Goal: Task Accomplishment & Management: Use online tool/utility

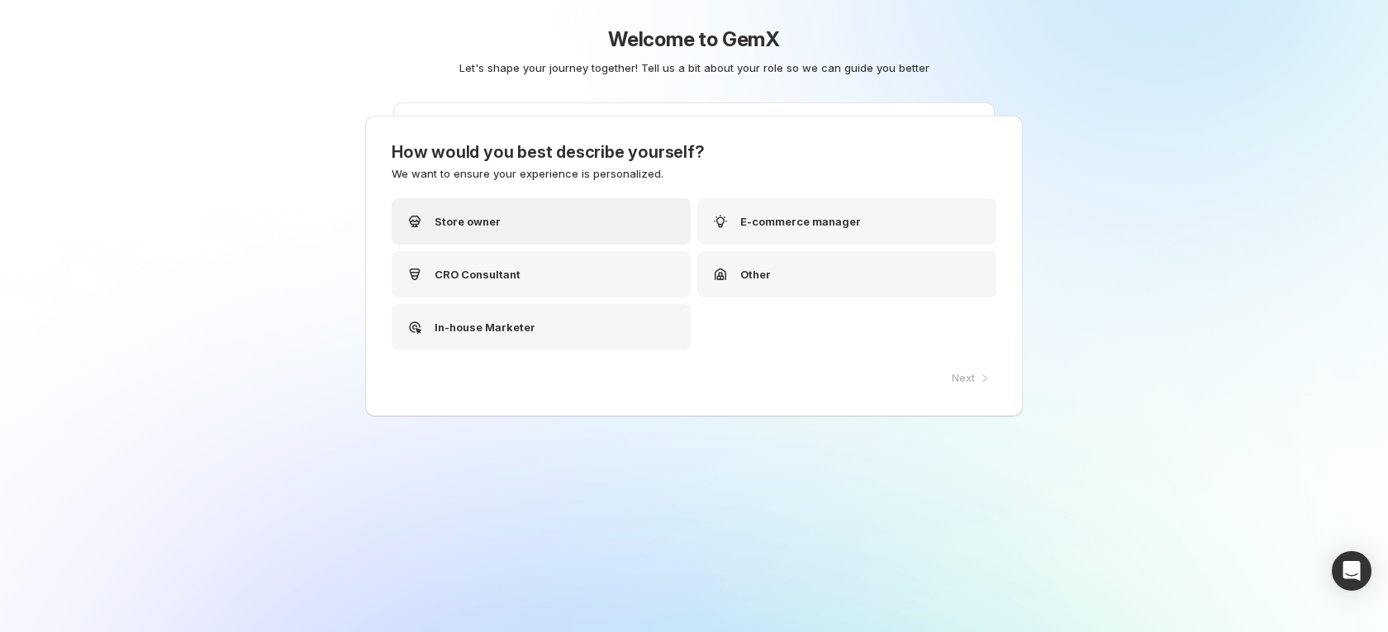
click at [493, 221] on p "Store owner" at bounding box center [468, 221] width 66 height 17
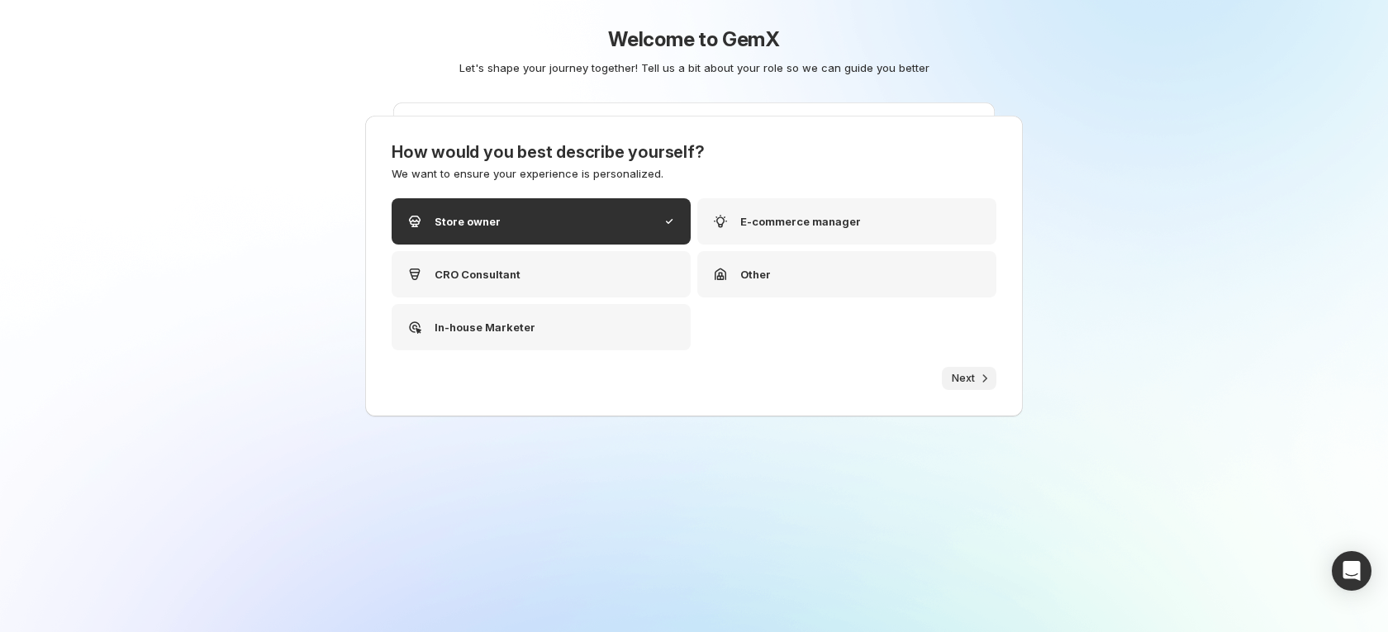
click at [982, 377] on icon "button" at bounding box center [985, 378] width 17 height 17
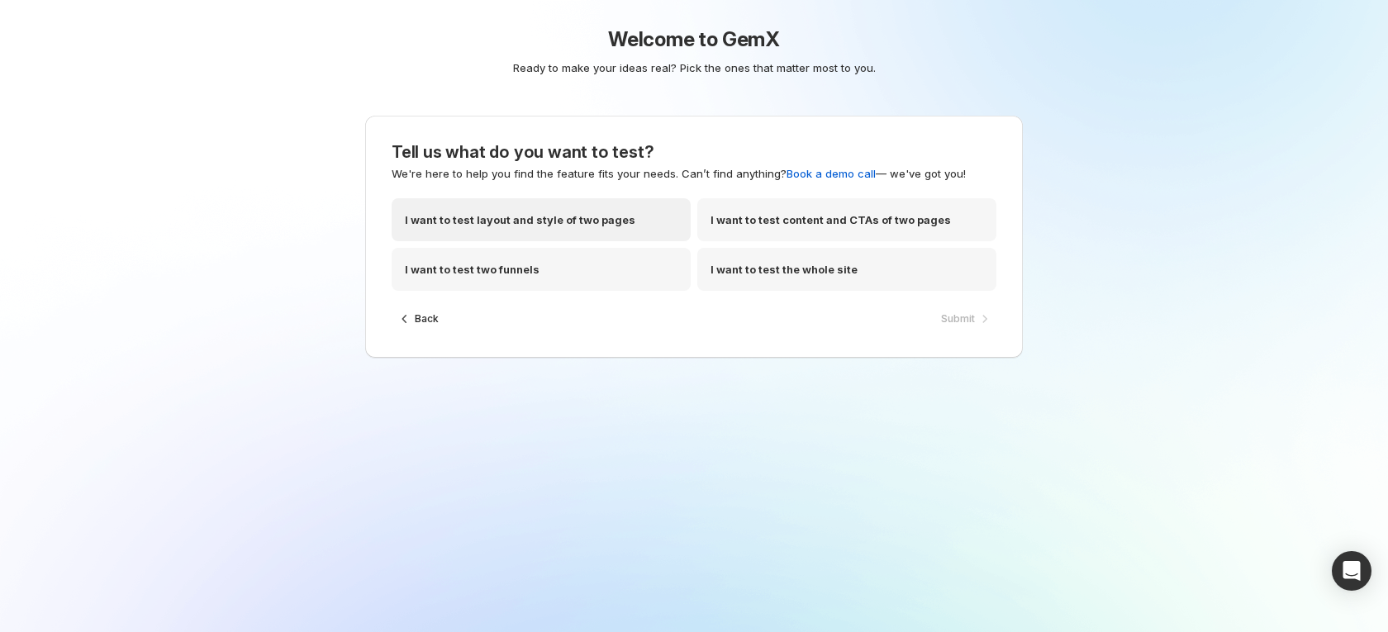
click at [524, 223] on p "I want to test layout and style of two pages" at bounding box center [520, 220] width 231 height 17
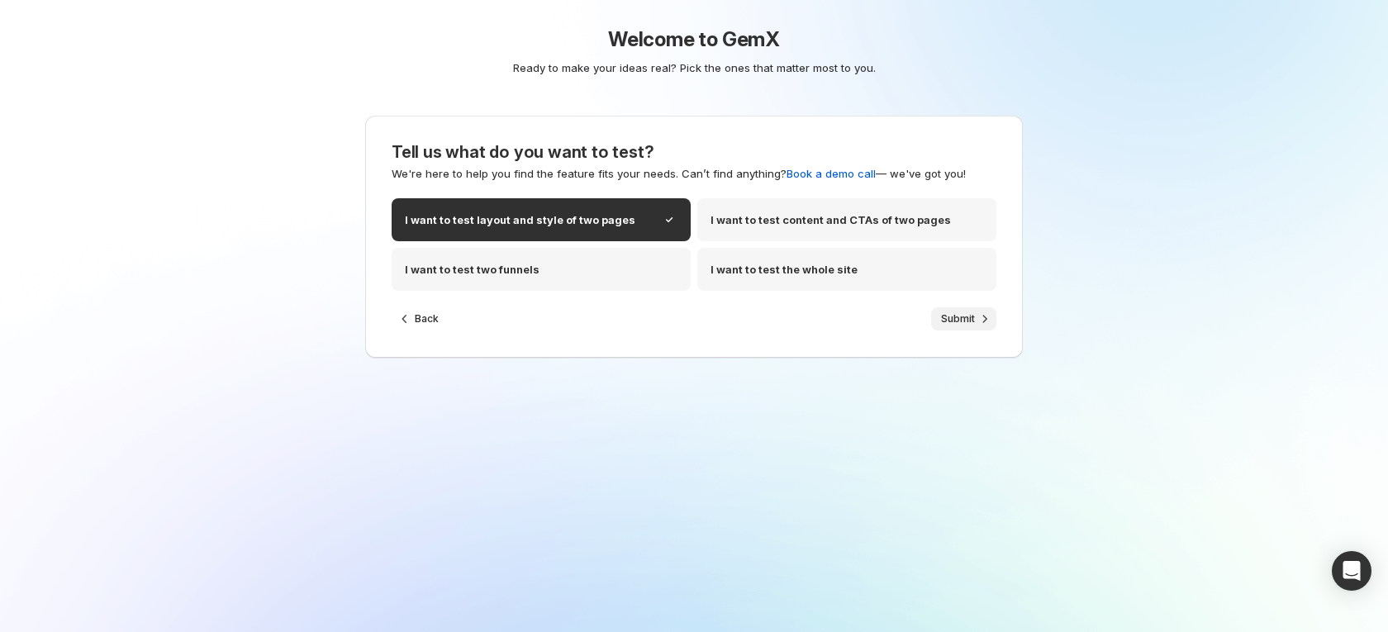
click at [961, 319] on span "Submit" at bounding box center [958, 318] width 34 height 13
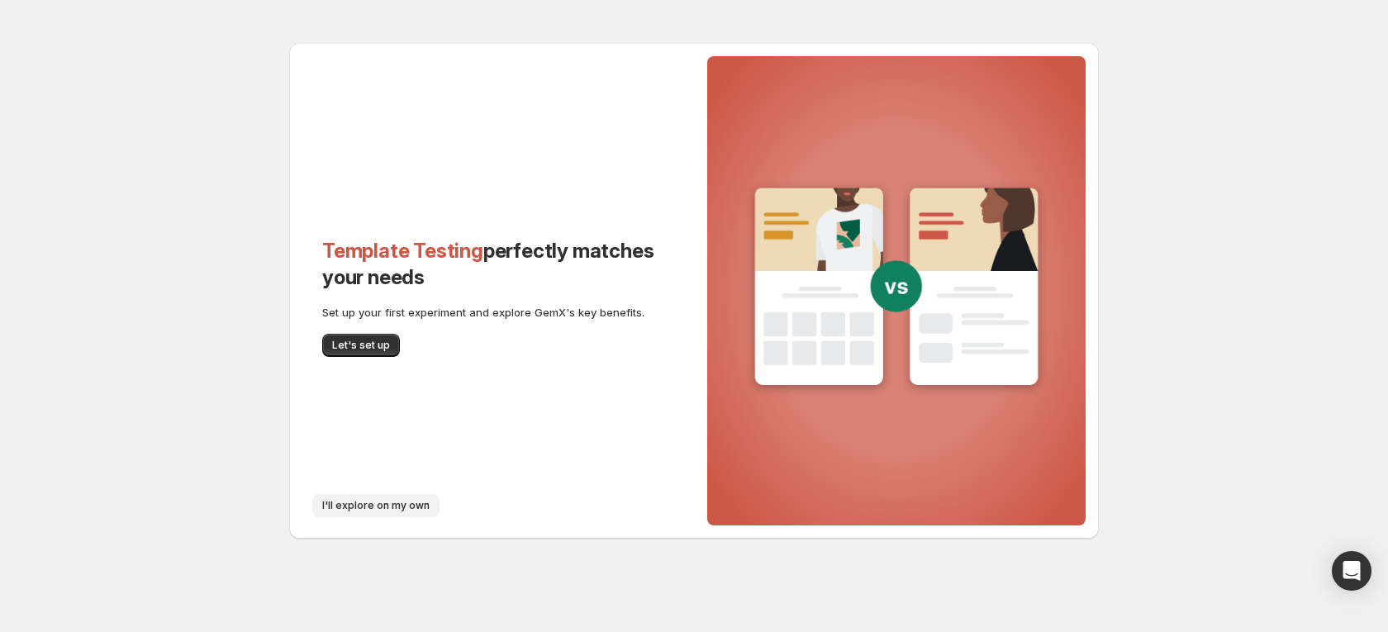
click at [353, 502] on span "I'll explore on my own" at bounding box center [375, 505] width 107 height 13
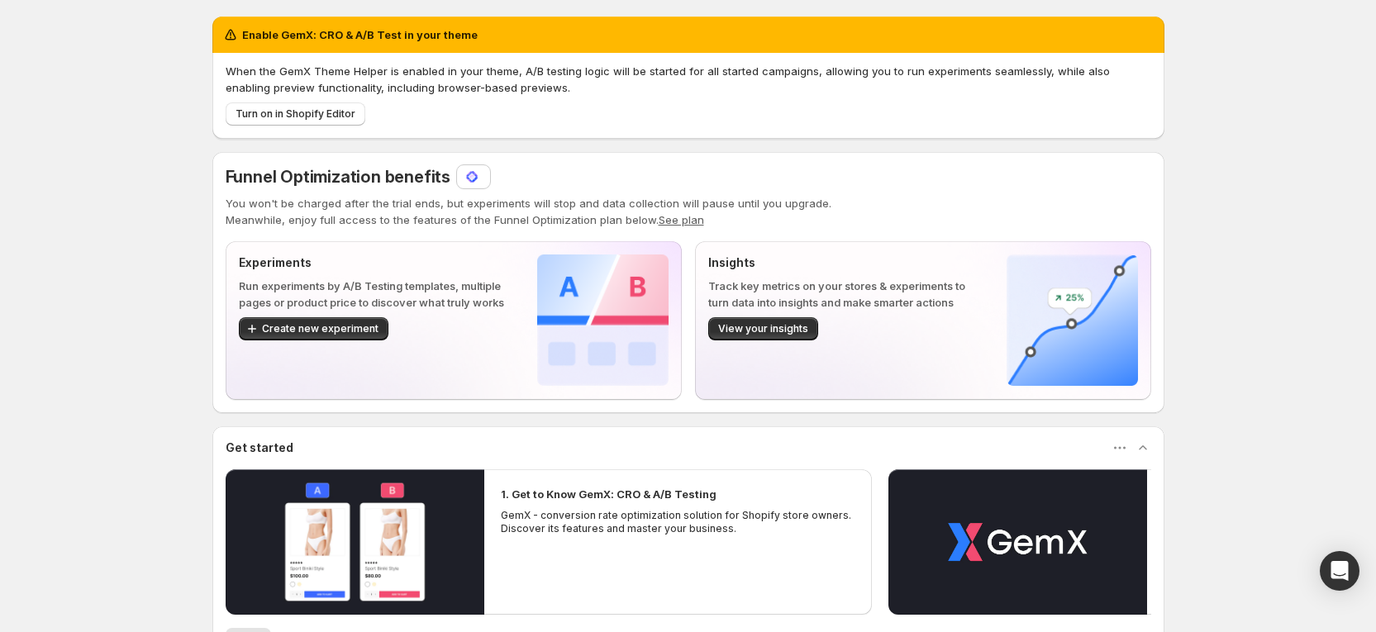
click at [478, 173] on img at bounding box center [472, 177] width 17 height 17
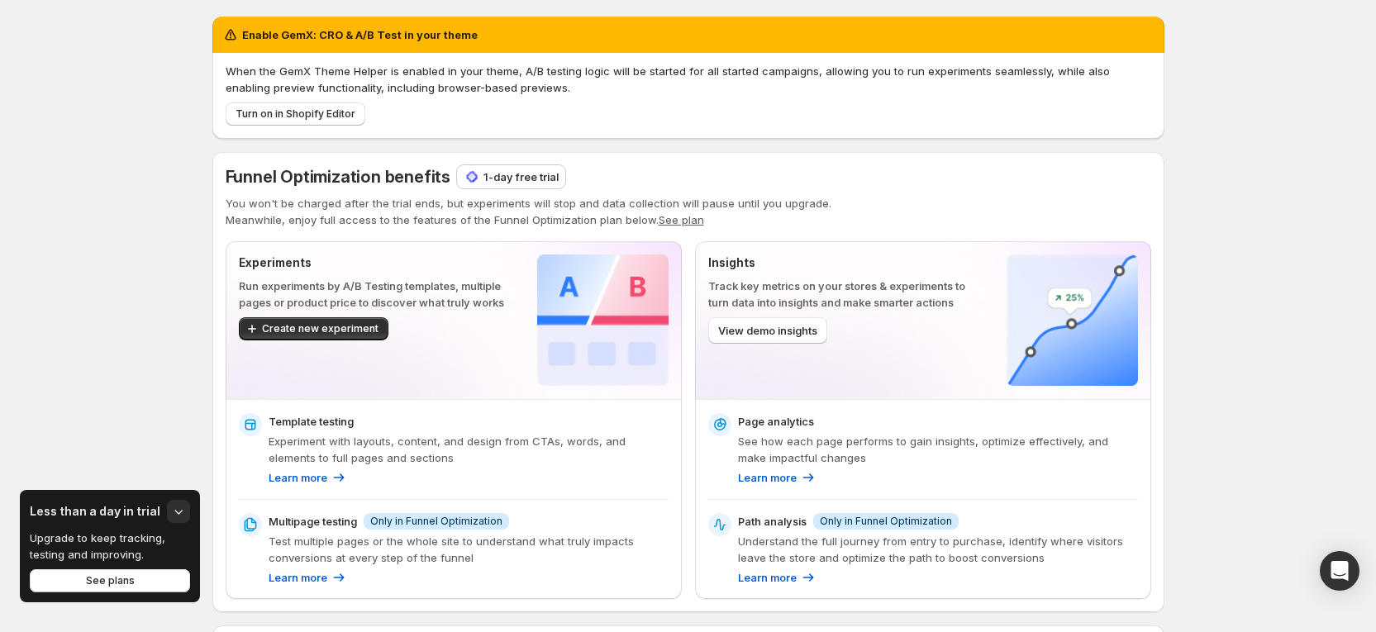
click at [533, 170] on p "1-day free trial" at bounding box center [520, 177] width 75 height 17
click at [507, 173] on p "1-day free trial" at bounding box center [520, 177] width 75 height 17
click at [505, 38] on div "Enable GemX: CRO & A/B Test in your theme" at bounding box center [688, 34] width 932 height 17
click at [494, 178] on p "1-day free trial" at bounding box center [520, 177] width 75 height 17
click at [480, 172] on img at bounding box center [472, 177] width 17 height 17
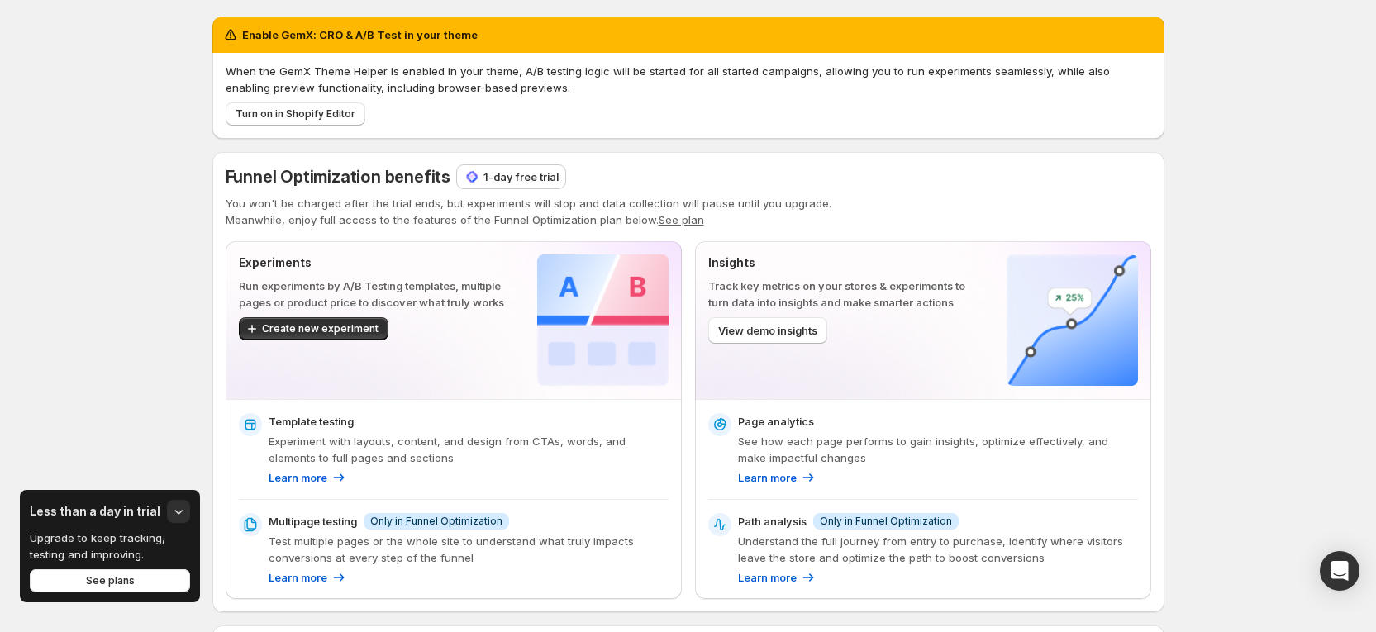
click at [500, 179] on p "1-day free trial" at bounding box center [520, 177] width 75 height 17
click at [511, 176] on p "1-day free trial" at bounding box center [520, 177] width 75 height 17
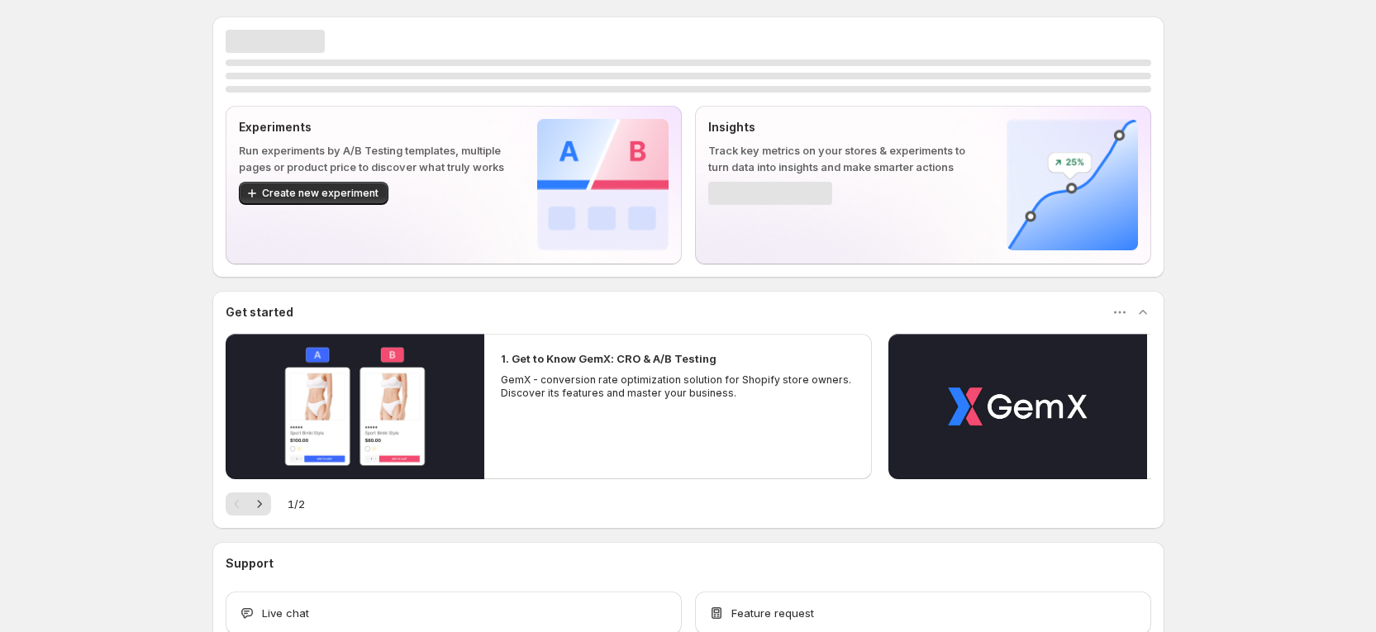
click at [164, 350] on div "Experiments Run experiments by A/B Testing templates, multiple pages or product…" at bounding box center [688, 368] width 1376 height 737
